Goal: Information Seeking & Learning: Learn about a topic

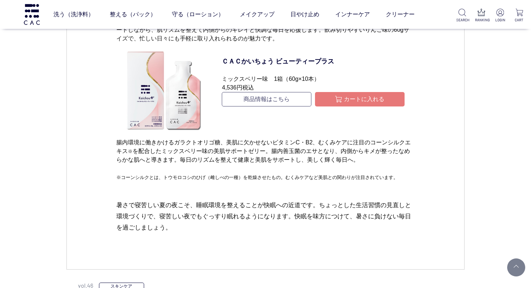
scroll to position [2900, 0]
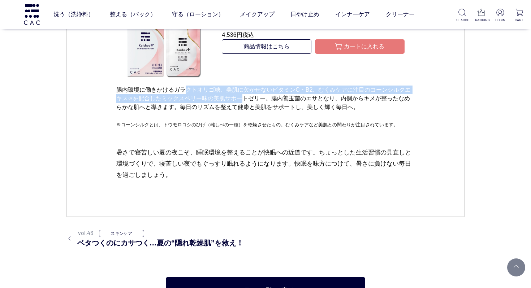
drag, startPoint x: 237, startPoint y: 106, endPoint x: 241, endPoint y: 106, distance: 4.0
click at [241, 106] on p "腸内環境に働きかけるガラクトオリゴ糖、美肌に欠かせないビタミンC・B2、むくみケアに注目のコーンシルクエキス ※ を配合したミックスベリー味の美肌サポートゼリ…" at bounding box center [265, 107] width 298 height 43
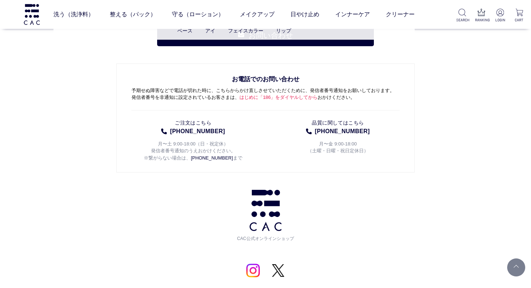
scroll to position [3476, 0]
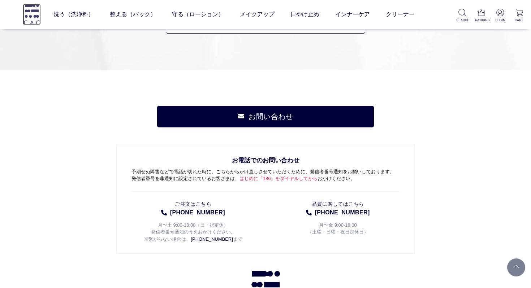
click at [27, 18] on img at bounding box center [32, 14] width 18 height 21
click at [38, 14] on img at bounding box center [32, 14] width 18 height 21
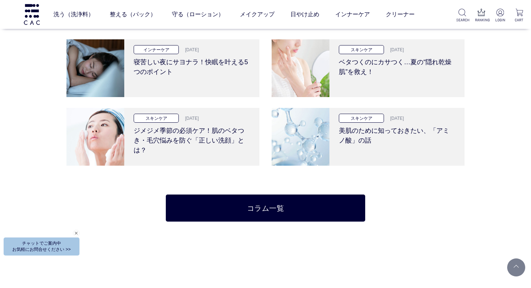
scroll to position [1345, 0]
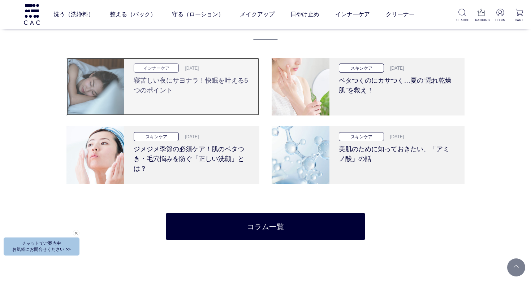
click at [203, 93] on h3 "寝苦しい夜にサヨナラ！快眠を叶える5つのポイント" at bounding box center [192, 84] width 116 height 23
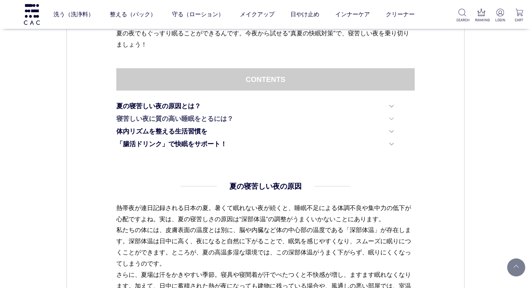
scroll to position [481, 0]
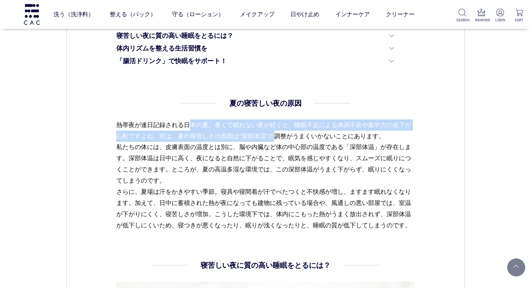
drag, startPoint x: 189, startPoint y: 126, endPoint x: 283, endPoint y: 137, distance: 94.5
click at [283, 137] on p "熱帯夜が連日記録される日本の夏。暑くて眠れない夜が続くと、睡眠不足による体調不良や集中力の低下が心配ですよね。実は、夏の寝苦しさの原因は“深部体温”の調整がう…" at bounding box center [265, 176] width 298 height 112
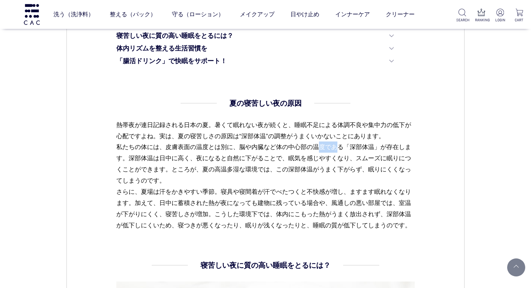
drag, startPoint x: 229, startPoint y: 147, endPoint x: 277, endPoint y: 154, distance: 49.2
click at [262, 154] on p "熱帯夜が連日記録される日本の夏。暑くて眠れない夜が続くと、睡眠不足による体調不良や集中力の低下が心配ですよね。実は、夏の寝苦しさの原因は“深部体温”の調整がう…" at bounding box center [265, 176] width 298 height 112
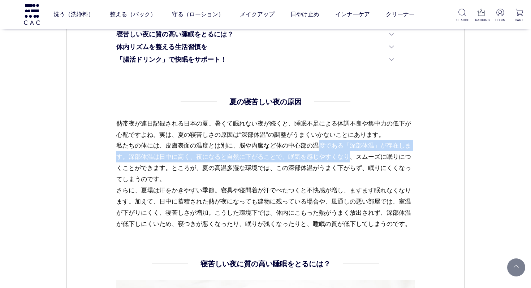
scroll to position [483, 0]
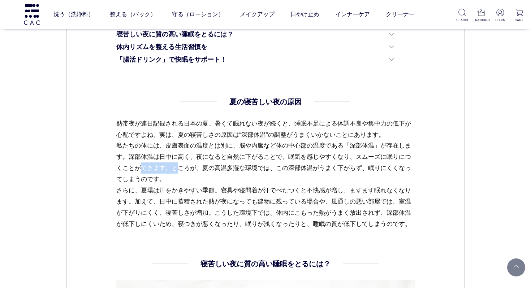
drag, startPoint x: 353, startPoint y: 158, endPoint x: 392, endPoint y: 160, distance: 39.8
click at [392, 160] on p "熱帯夜が連日記録される日本の夏。暑くて眠れない夜が続くと、睡眠不足による体調不良や集中力の低下が心配ですよね。実は、夏の寝苦しさの原因は“深部体温”の調整がう…" at bounding box center [265, 174] width 298 height 112
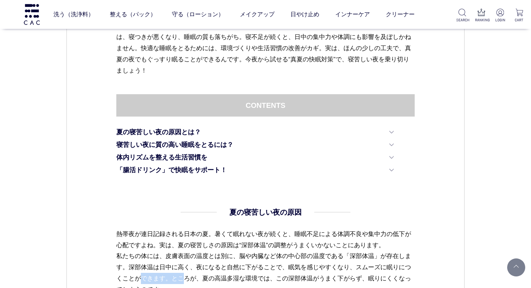
scroll to position [301, 0]
